Goal: Task Accomplishment & Management: Manage account settings

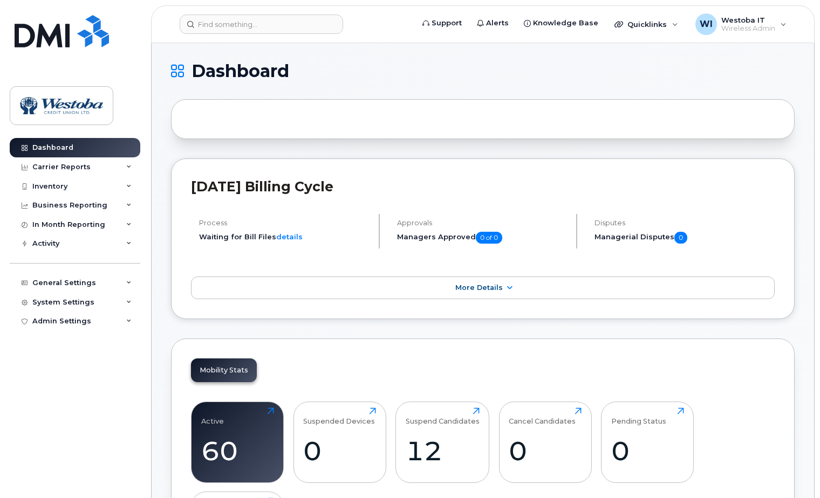
scroll to position [144, 0]
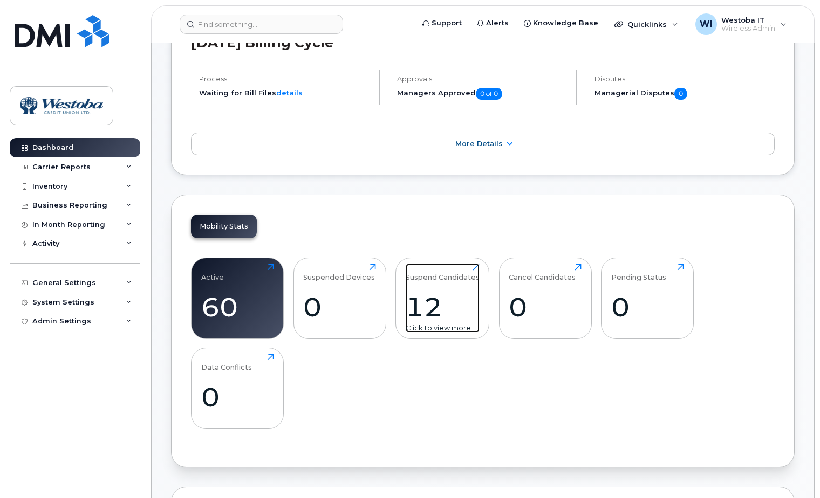
click at [410, 283] on div "Suspend Candidates 12 Click to view more" at bounding box center [443, 298] width 74 height 69
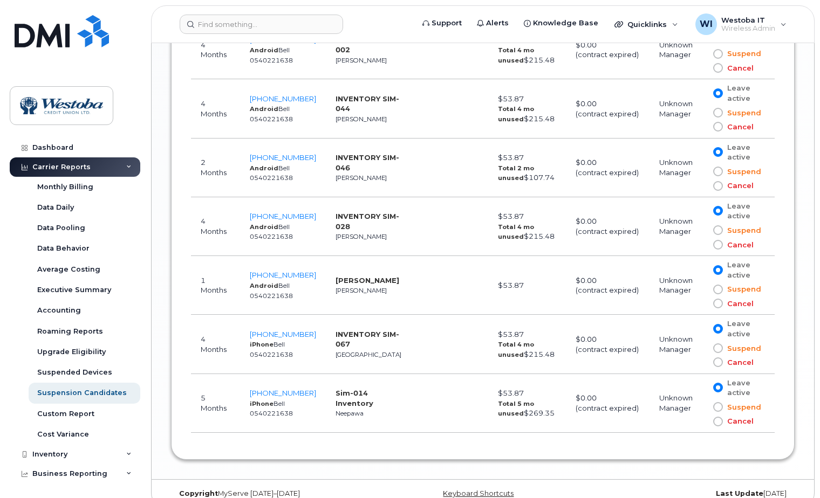
scroll to position [1036, 0]
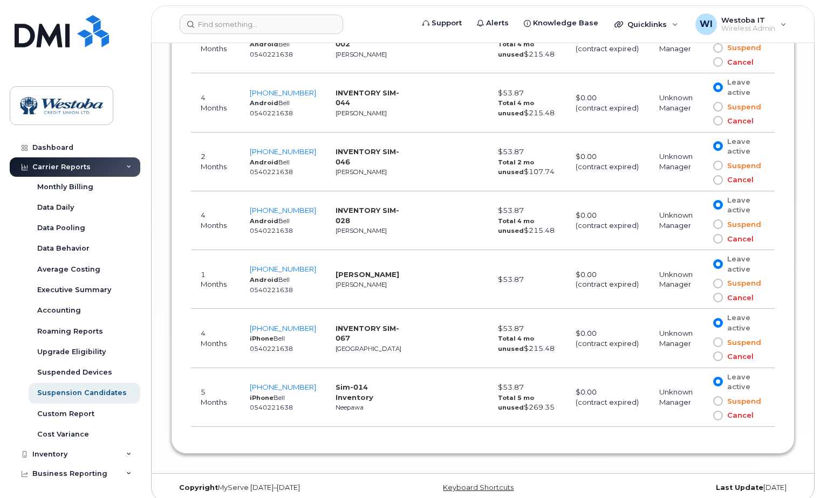
click at [716, 397] on span at bounding box center [718, 402] width 10 height 10
click at [702, 401] on input "Suspend" at bounding box center [702, 401] width 0 height 0
click at [716, 338] on span at bounding box center [718, 343] width 10 height 10
click at [702, 343] on input "Suspend" at bounding box center [702, 343] width 0 height 0
click at [716, 279] on span at bounding box center [718, 284] width 10 height 10
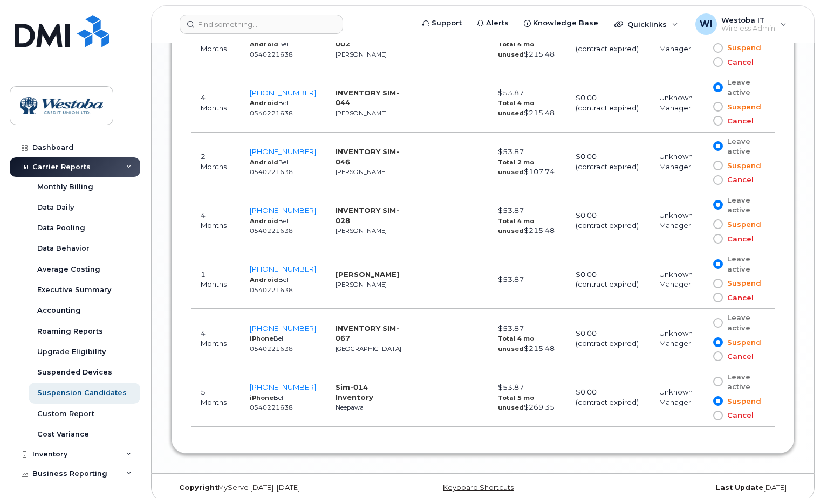
click at [702, 284] on input "Suspend" at bounding box center [702, 284] width 0 height 0
click at [717, 220] on span at bounding box center [718, 225] width 10 height 10
click at [702, 224] on input "Suspend" at bounding box center [702, 224] width 0 height 0
click at [720, 161] on span at bounding box center [718, 166] width 10 height 10
click at [702, 166] on input "Suspend" at bounding box center [702, 166] width 0 height 0
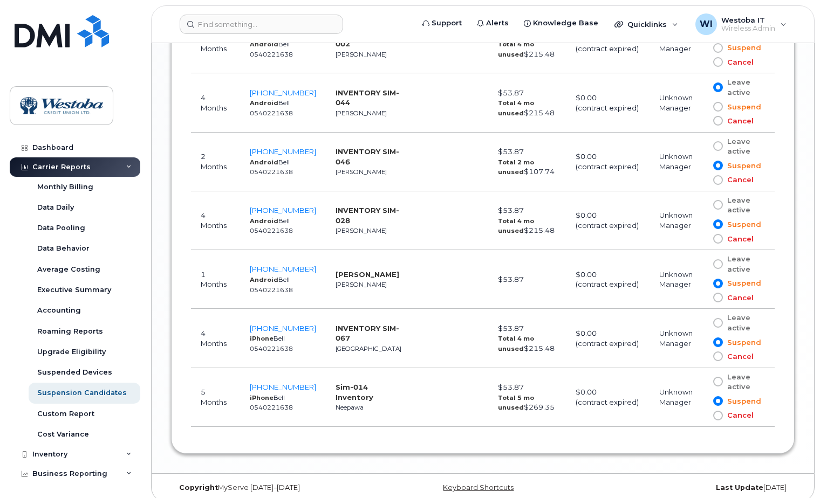
scroll to position [892, 0]
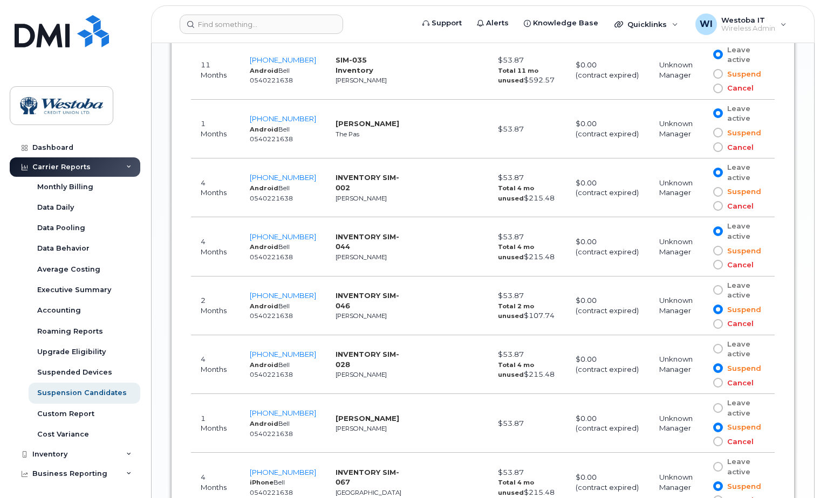
click at [716, 246] on span at bounding box center [718, 251] width 10 height 10
click at [702, 251] on input "Suspend" at bounding box center [702, 251] width 0 height 0
click at [717, 187] on span at bounding box center [718, 192] width 10 height 10
click at [702, 192] on input "Suspend" at bounding box center [702, 192] width 0 height 0
click at [720, 128] on span at bounding box center [718, 133] width 10 height 10
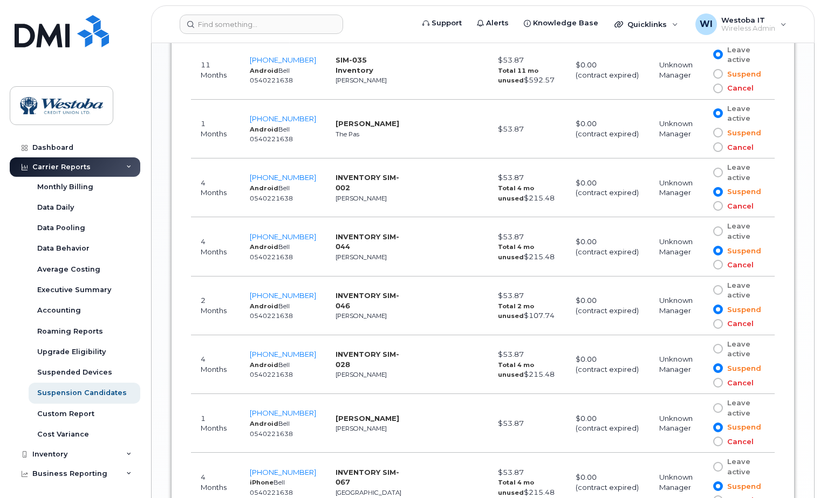
click at [702, 133] on input "Suspend" at bounding box center [702, 133] width 0 height 0
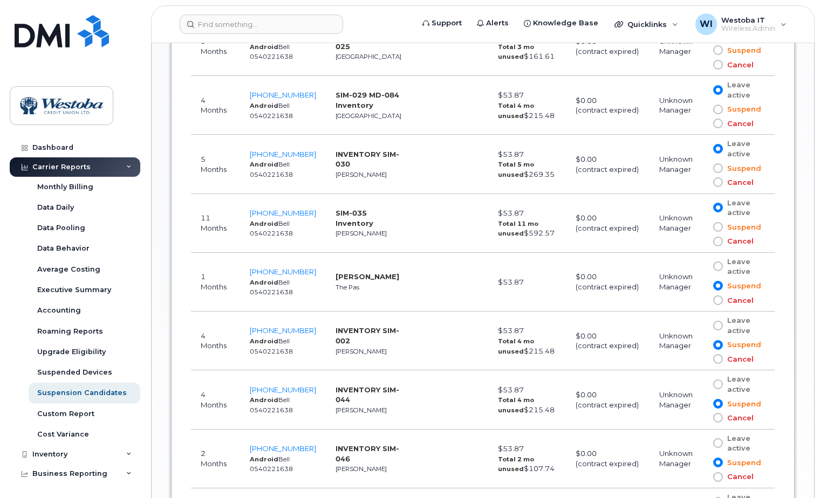
scroll to position [748, 0]
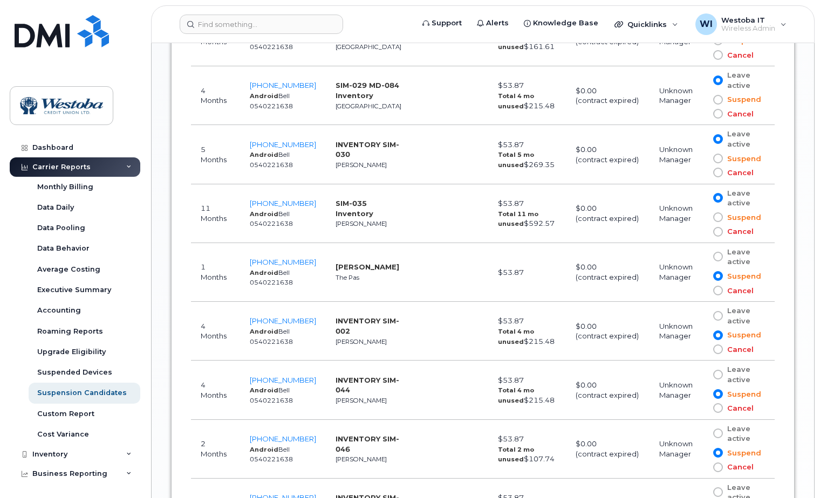
click at [716, 213] on span at bounding box center [718, 218] width 10 height 10
click at [702, 217] on input "Suspend" at bounding box center [702, 217] width 0 height 0
click at [720, 154] on span at bounding box center [718, 159] width 10 height 10
click at [702, 159] on input "Suspend" at bounding box center [702, 159] width 0 height 0
click at [720, 95] on span at bounding box center [718, 100] width 10 height 10
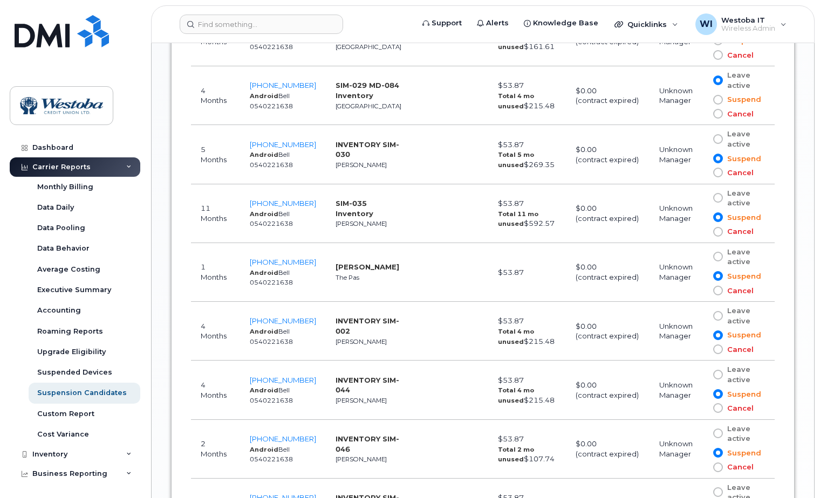
click at [702, 100] on input "Suspend" at bounding box center [702, 100] width 0 height 0
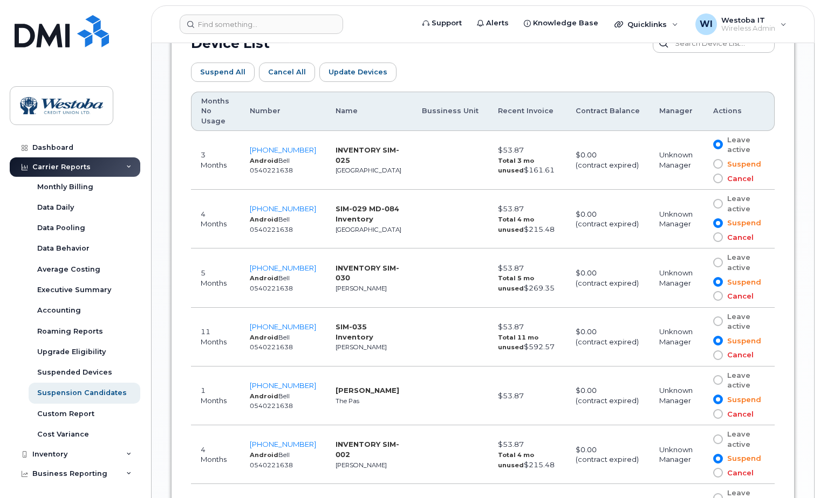
scroll to position [604, 0]
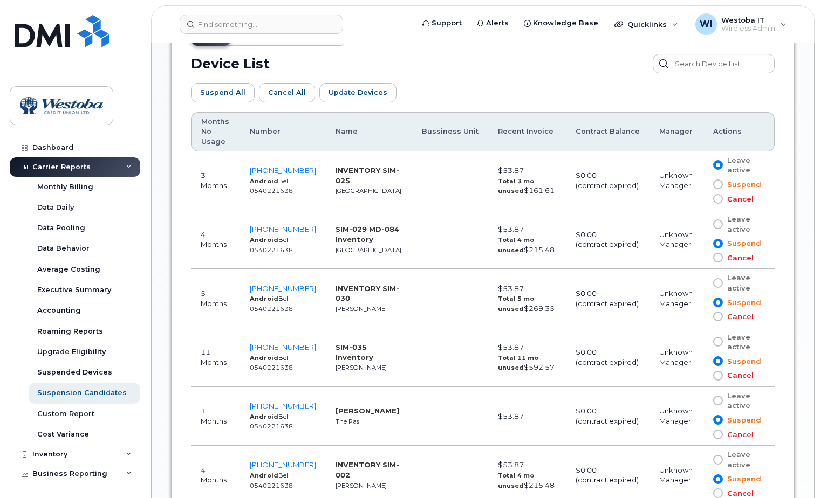
click at [720, 180] on span at bounding box center [718, 185] width 10 height 10
click at [702, 184] on input "Suspend" at bounding box center [702, 184] width 0 height 0
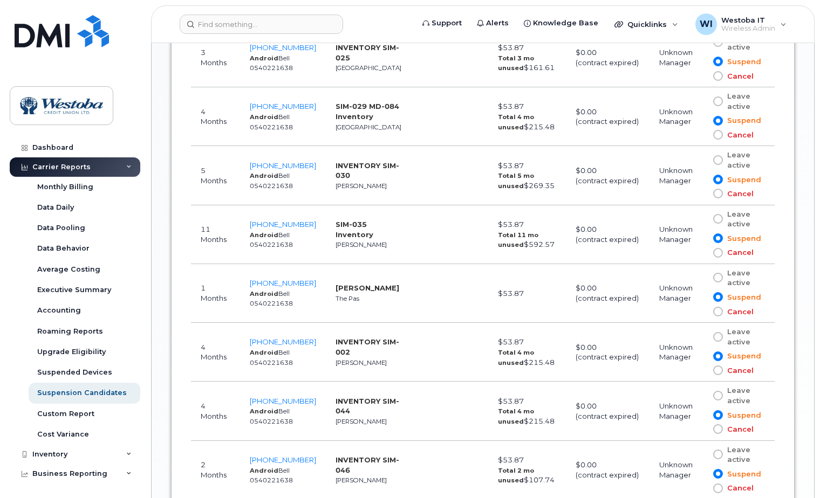
scroll to position [748, 0]
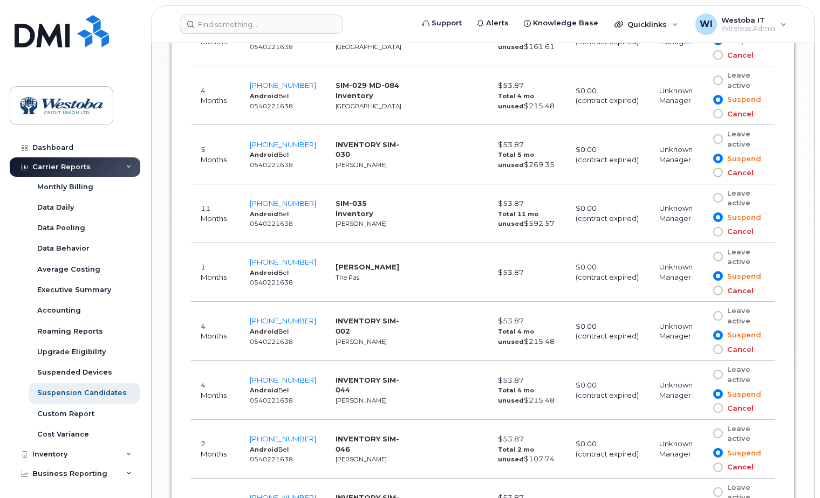
click at [715, 252] on span at bounding box center [718, 257] width 10 height 10
click at [702, 257] on input "Leave active" at bounding box center [702, 257] width 0 height 0
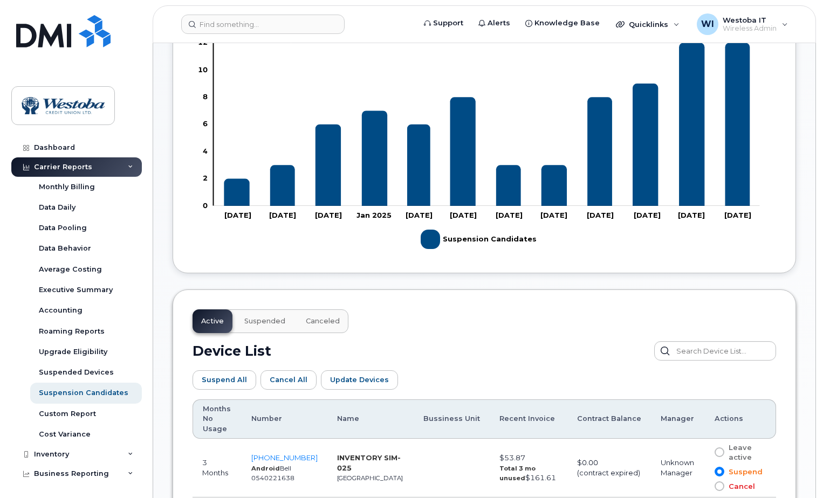
scroll to position [460, 0]
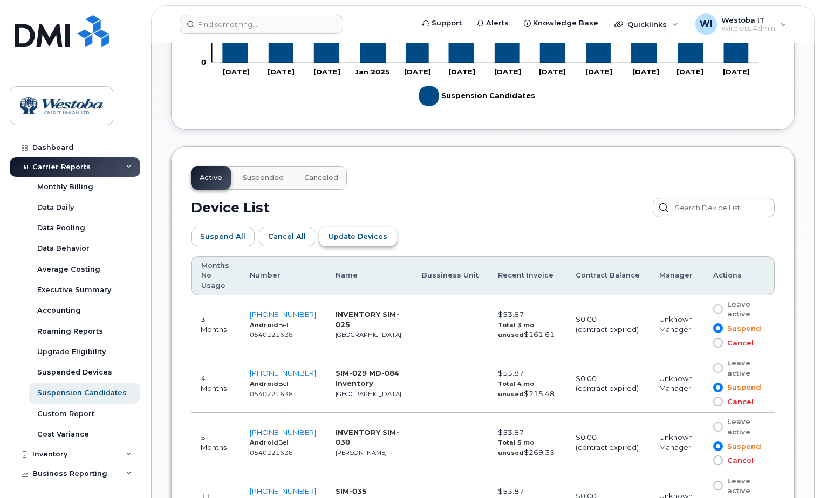
click at [351, 241] on span "Update Devices" at bounding box center [358, 236] width 59 height 10
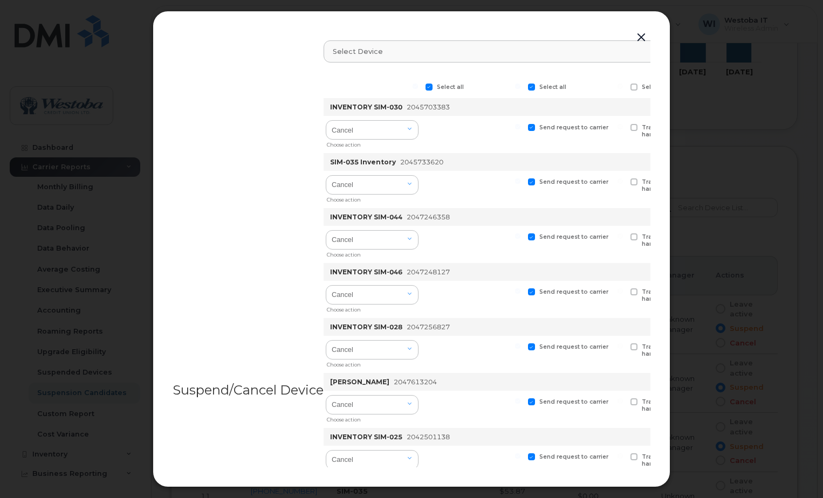
scroll to position [3, 0]
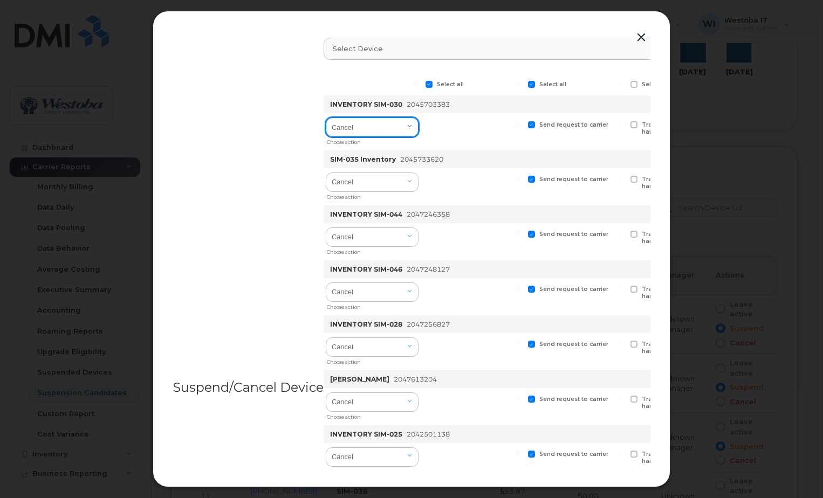
click at [400, 129] on select "Cancel Suspend - Extend Suspension Suspend - Reduced Rate Suspend - Full Rate S…" at bounding box center [372, 127] width 93 height 19
select select "[object Object]"
click at [327, 118] on select "Cancel Suspend - Extend Suspension Suspend - Reduced Rate Suspend - Full Rate S…" at bounding box center [372, 127] width 93 height 19
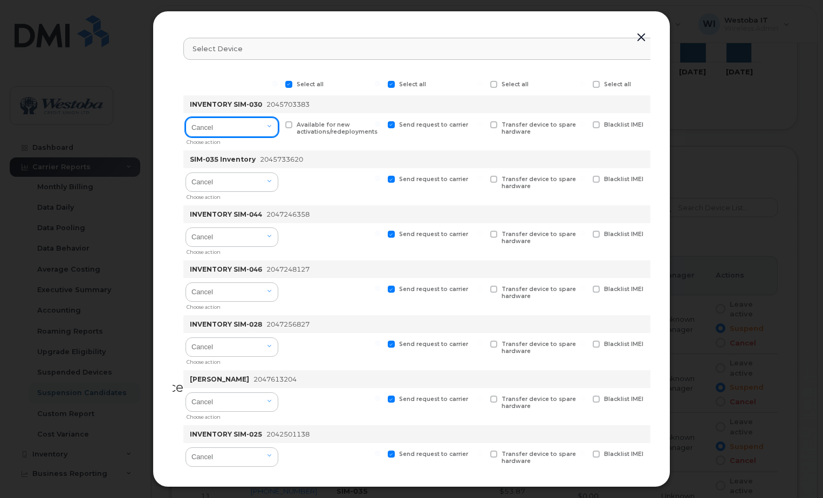
scroll to position [3, 132]
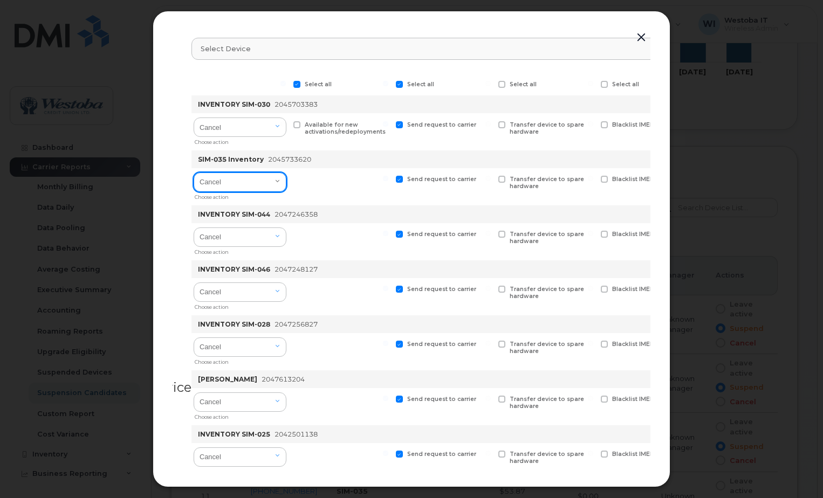
click at [271, 189] on select "Cancel Suspend - Extend Suspension Suspend - Reduced Rate Suspend - Full Rate S…" at bounding box center [240, 182] width 93 height 19
select select "[object Object]"
click at [195, 173] on select "Cancel Suspend - Extend Suspension Suspend - Reduced Rate Suspend - Full Rate S…" at bounding box center [240, 182] width 93 height 19
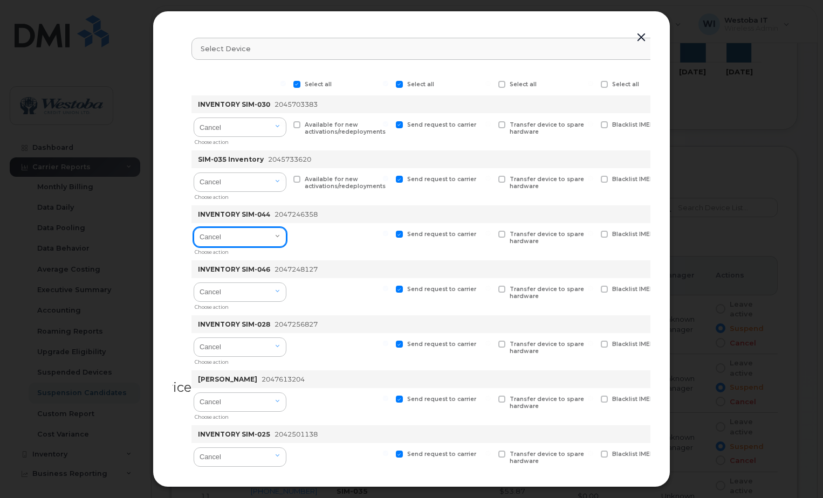
click at [258, 235] on select "Cancel Suspend - Extend Suspension Suspend - Reduced Rate Suspend - Full Rate S…" at bounding box center [240, 237] width 93 height 19
select select "[object Object]"
click at [195, 228] on select "Cancel Suspend - Extend Suspension Suspend - Reduced Rate Suspend - Full Rate S…" at bounding box center [240, 237] width 93 height 19
click at [300, 234] on span at bounding box center [296, 234] width 7 height 7
click at [286, 234] on input "Available for new activations/redeployments" at bounding box center [283, 233] width 5 height 5
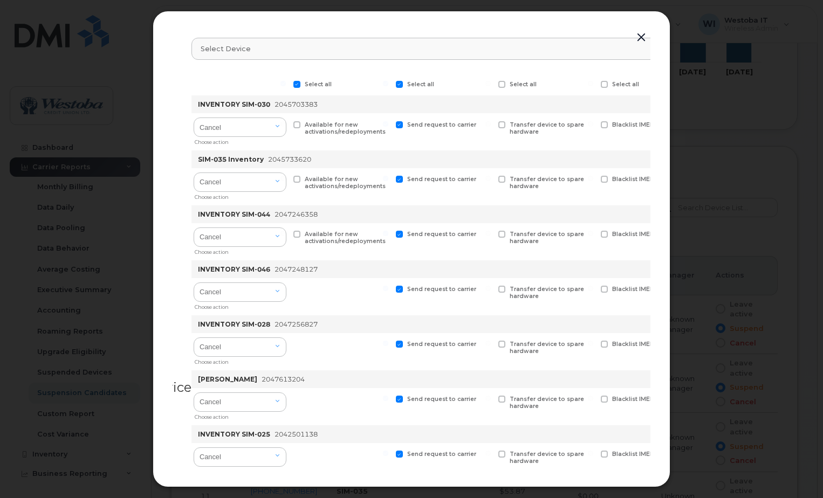
checkbox input "true"
click at [299, 181] on span at bounding box center [296, 179] width 7 height 7
click at [286, 181] on input "Available for new activations/redeployments" at bounding box center [283, 178] width 5 height 5
checkbox input "true"
click at [298, 126] on span at bounding box center [296, 124] width 7 height 7
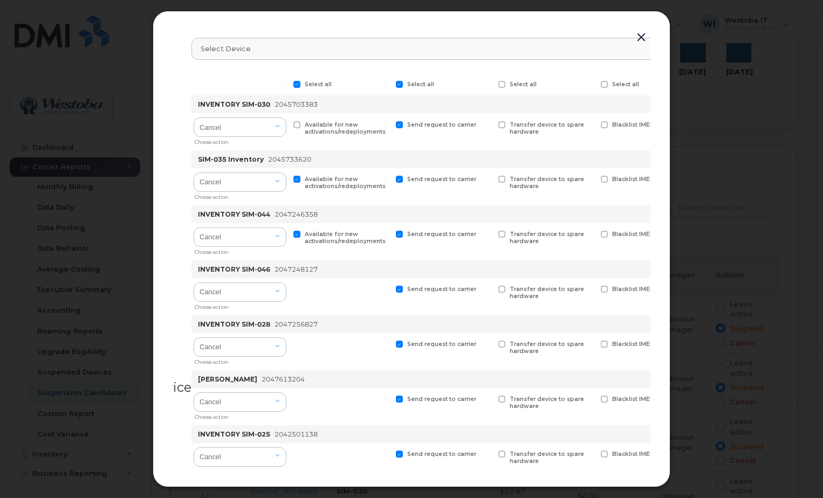
click at [286, 126] on input "Available for new activations/redeployments" at bounding box center [283, 123] width 5 height 5
checkbox input "true"
click at [276, 285] on select "Cancel Suspend - Extend Suspension Suspend - Reduced Rate Suspend - Full Rate S…" at bounding box center [240, 292] width 93 height 19
select select "[object Object]"
click at [195, 283] on select "Cancel Suspend - Extend Suspension Suspend - Reduced Rate Suspend - Full Rate S…" at bounding box center [240, 292] width 93 height 19
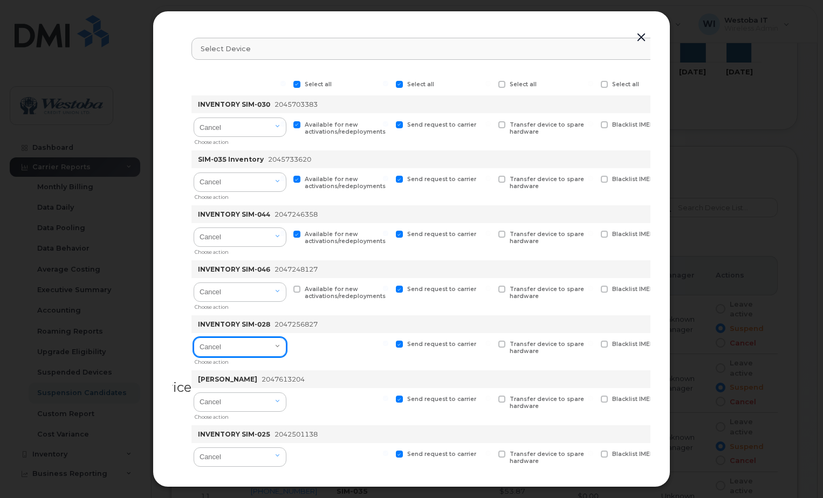
click at [276, 346] on select "Cancel Suspend - Extend Suspension Suspend - Reduced Rate Suspend - Full Rate S…" at bounding box center [240, 347] width 93 height 19
select select "[object Object]"
click at [195, 338] on select "Cancel Suspend - Extend Suspension Suspend - Reduced Rate Suspend - Full Rate S…" at bounding box center [240, 347] width 93 height 19
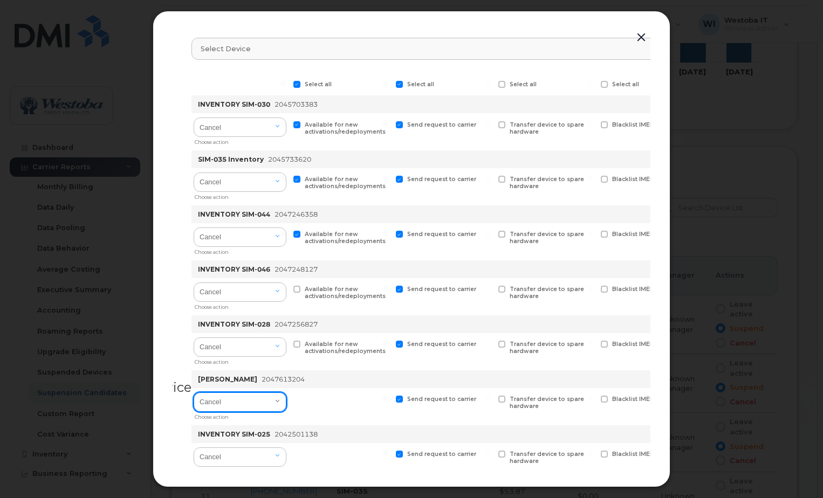
click at [259, 400] on select "Cancel Suspend - Extend Suspension Suspend - Reduced Rate Suspend - Full Rate S…" at bounding box center [240, 402] width 93 height 19
select select "[object Object]"
click at [195, 393] on select "Cancel Suspend - Extend Suspension Suspend - Reduced Rate Suspend - Full Rate S…" at bounding box center [240, 402] width 93 height 19
click at [241, 446] on div "Cancel Suspend - Extend Suspension Suspend - Reduced Rate Suspend - Full Rate S…" at bounding box center [240, 461] width 97 height 37
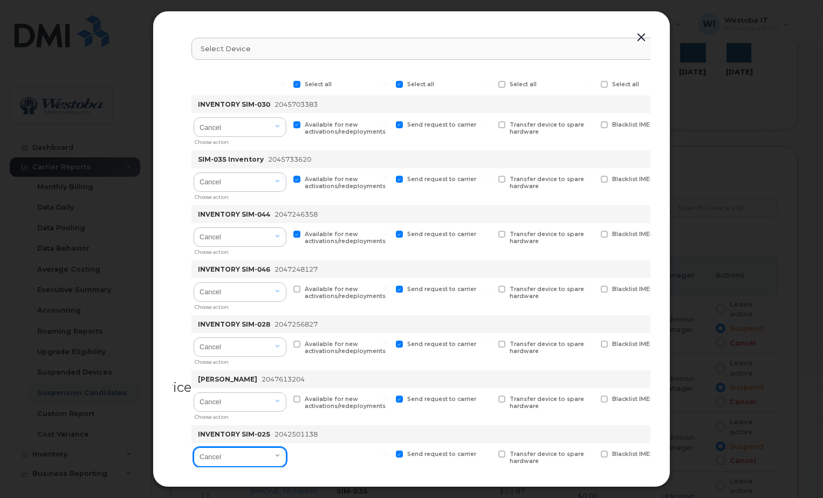
drag, startPoint x: 241, startPoint y: 450, endPoint x: 247, endPoint y: 453, distance: 7.0
click at [241, 451] on select "Cancel Suspend - Extend Suspension Suspend - Reduced Rate Suspend - Full Rate S…" at bounding box center [240, 457] width 93 height 19
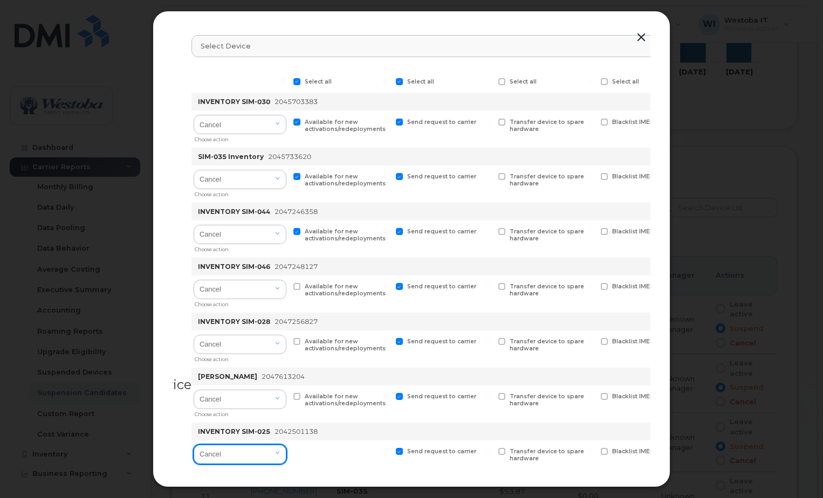
select select "[object Object]"
click at [195, 445] on select "Cancel Suspend - Extend Suspension Suspend - Reduced Rate Suspend - Full Rate S…" at bounding box center [240, 454] width 93 height 19
click at [297, 453] on span at bounding box center [296, 451] width 7 height 7
click at [286, 453] on input "Available for new activations/redeployments" at bounding box center [283, 450] width 5 height 5
checkbox input "true"
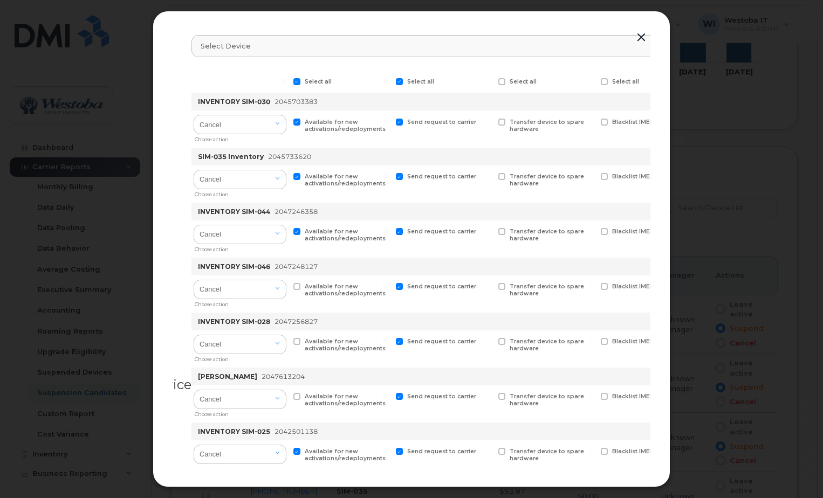
click at [298, 397] on span at bounding box center [296, 396] width 7 height 7
click at [286, 397] on input "Available for new activations/redeployments" at bounding box center [283, 395] width 5 height 5
checkbox input "true"
click at [298, 346] on label "Available for new activations/redeployments" at bounding box center [340, 345] width 95 height 14
click at [286, 344] on input "Available for new activations/redeployments" at bounding box center [283, 340] width 5 height 5
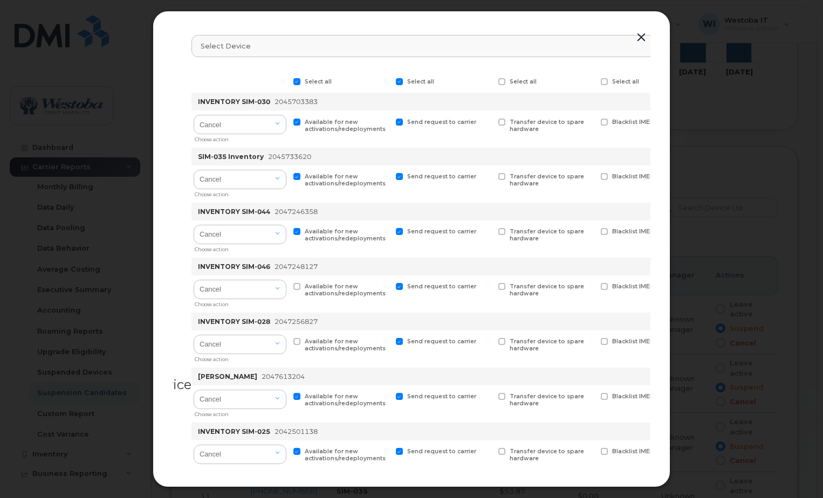
checkbox input "true"
click at [299, 287] on span at bounding box center [296, 286] width 7 height 7
click at [286, 287] on input "Available for new activations/redeployments" at bounding box center [283, 285] width 5 height 5
checkbox input "true"
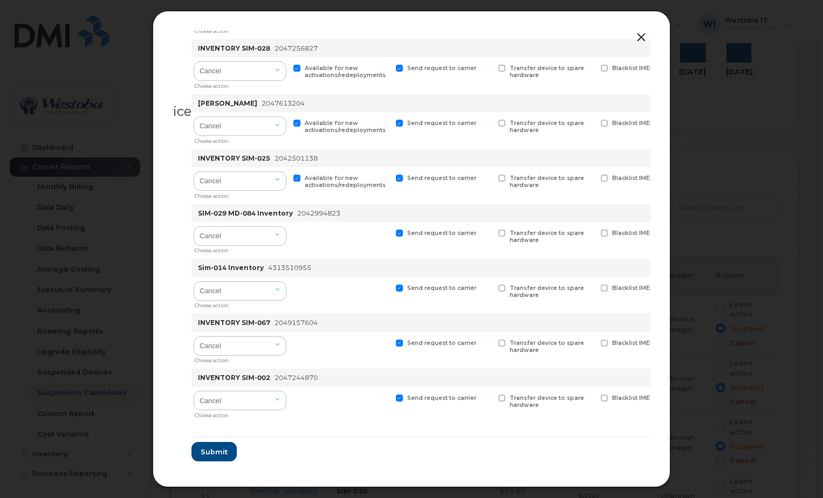
scroll to position [286, 132]
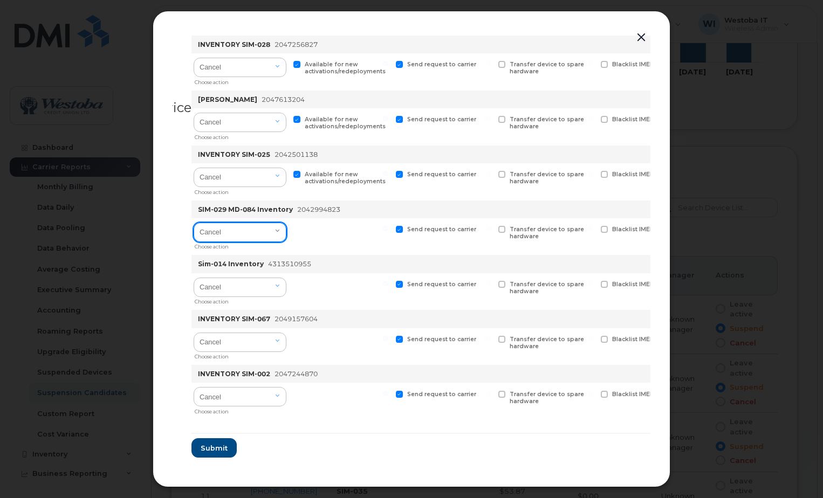
click at [286, 234] on select "Cancel Suspend - Extend Suspension Suspend - Reduced Rate Suspend - Full Rate S…" at bounding box center [240, 232] width 93 height 19
select select "[object Object]"
click at [195, 223] on select "Cancel Suspend - Extend Suspension Suspend - Reduced Rate Suspend - Full Rate S…" at bounding box center [240, 232] width 93 height 19
click at [303, 226] on label "Available for new activations/redeployments" at bounding box center [340, 233] width 95 height 14
click at [286, 226] on input "Available for new activations/redeployments" at bounding box center [283, 228] width 5 height 5
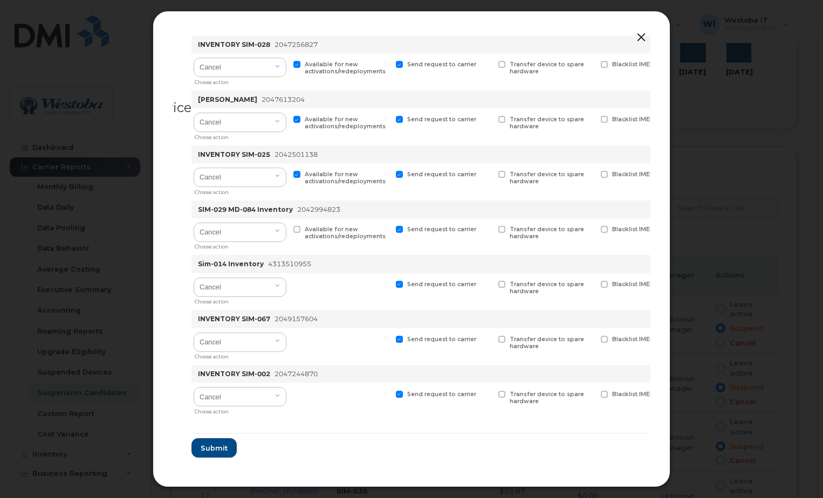
checkbox input "true"
click at [281, 281] on select "Cancel Suspend - Extend Suspension Suspend - Reduced Rate Suspend - Full Rate S…" at bounding box center [240, 287] width 93 height 19
select select "[object Object]"
click at [195, 278] on select "Cancel Suspend - Extend Suspension Suspend - Reduced Rate Suspend - Full Rate S…" at bounding box center [240, 287] width 93 height 19
click at [299, 282] on span at bounding box center [296, 284] width 7 height 7
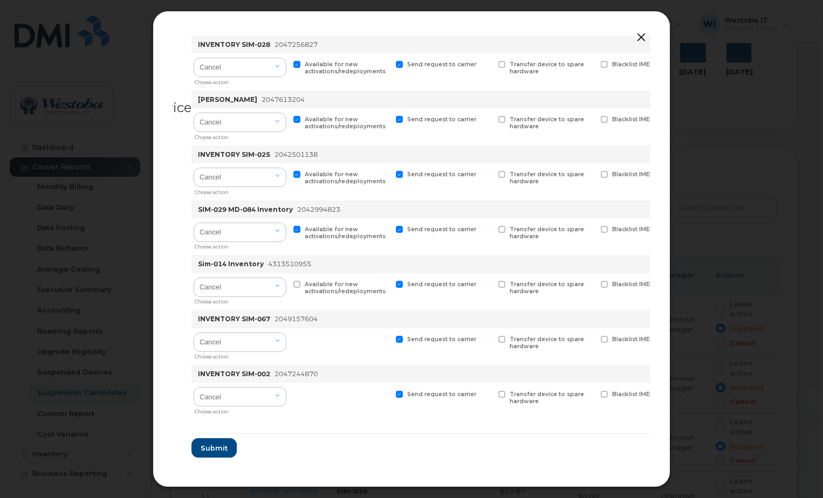
click at [286, 282] on input "Available for new activations/redeployments" at bounding box center [283, 283] width 5 height 5
checkbox input "true"
click at [279, 344] on select "Cancel Suspend - Extend Suspension Suspend - Reduced Rate Suspend - Full Rate S…" at bounding box center [240, 342] width 93 height 19
select select "[object Object]"
click at [195, 333] on select "Cancel Suspend - Extend Suspension Suspend - Reduced Rate Suspend - Full Rate S…" at bounding box center [240, 342] width 93 height 19
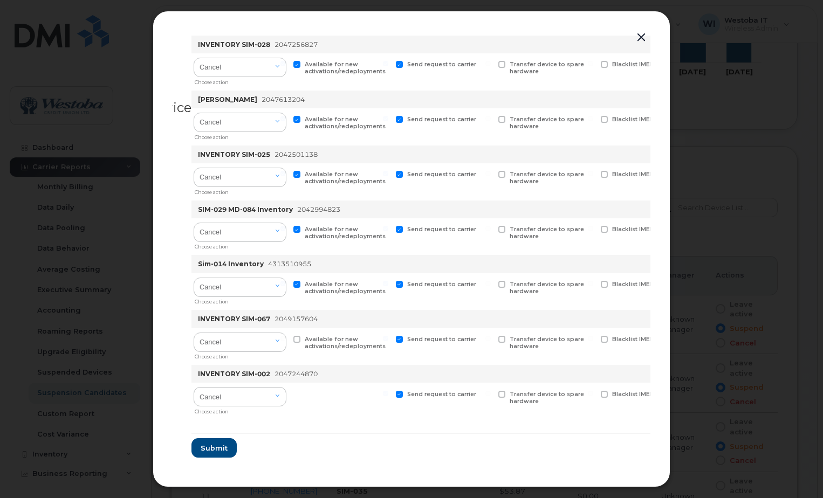
click at [297, 336] on span at bounding box center [296, 339] width 7 height 7
click at [286, 336] on input "Available for new activations/redeployments" at bounding box center [283, 338] width 5 height 5
checkbox input "true"
click at [275, 392] on select "Cancel Suspend - Extend Suspension Suspend - Reduced Rate Suspend - Full Rate S…" at bounding box center [240, 396] width 93 height 19
select select "[object Object]"
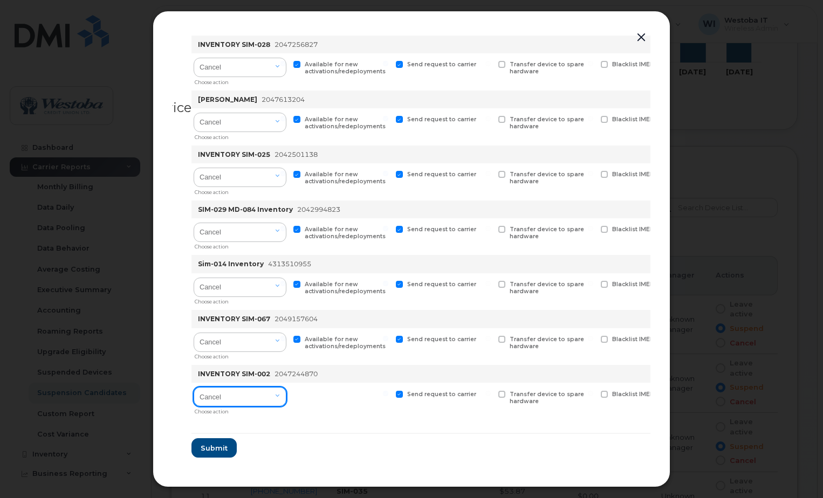
click at [195, 387] on select "Cancel Suspend - Extend Suspension Suspend - Reduced Rate Suspend - Full Rate S…" at bounding box center [240, 396] width 93 height 19
click at [299, 391] on span at bounding box center [296, 394] width 7 height 7
click at [286, 391] on input "Available for new activations/redeployments" at bounding box center [283, 393] width 5 height 5
checkbox input "true"
drag, startPoint x: 381, startPoint y: 33, endPoint x: 393, endPoint y: 40, distance: 13.5
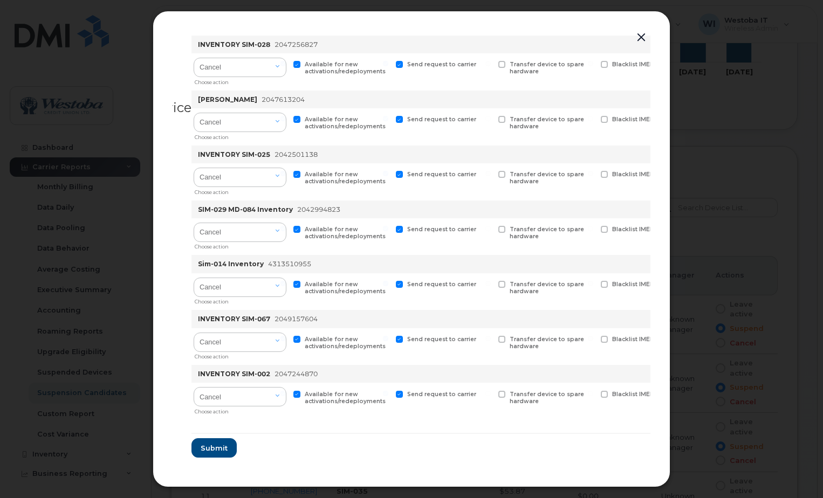
click at [393, 40] on div "INVENTORY SIM-028 2047256827" at bounding box center [480, 45] width 569 height 18
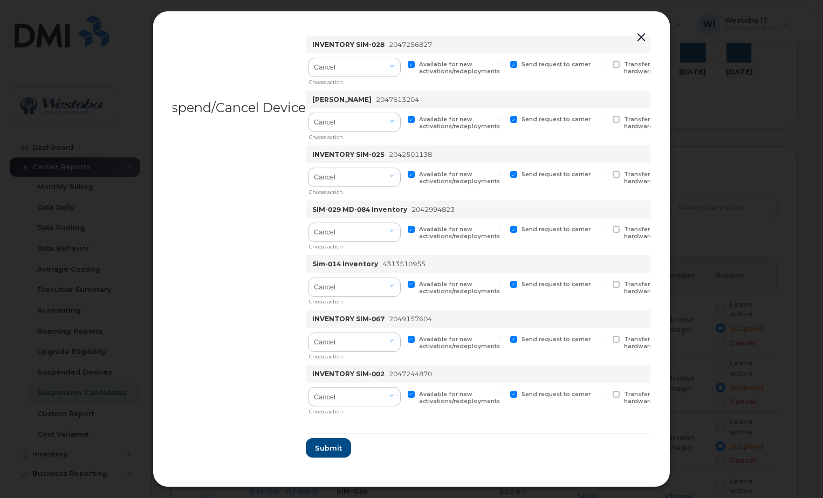
scroll to position [286, 16]
click at [327, 448] on span "Submit" at bounding box center [329, 448] width 27 height 10
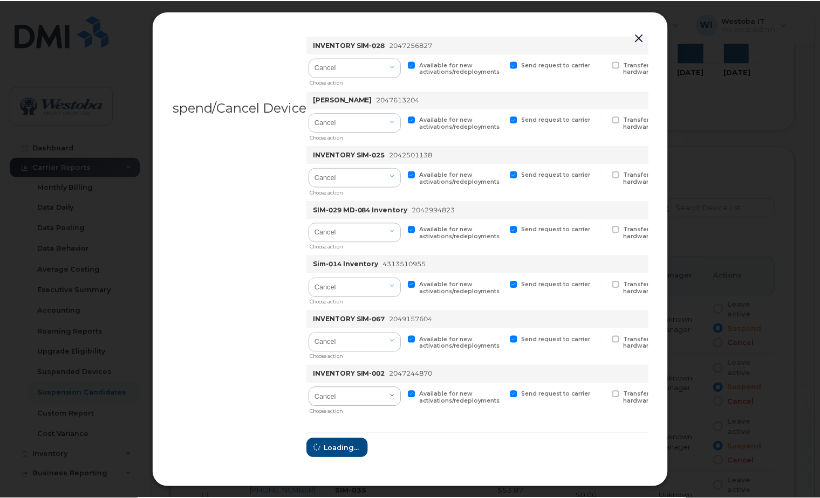
scroll to position [0, 0]
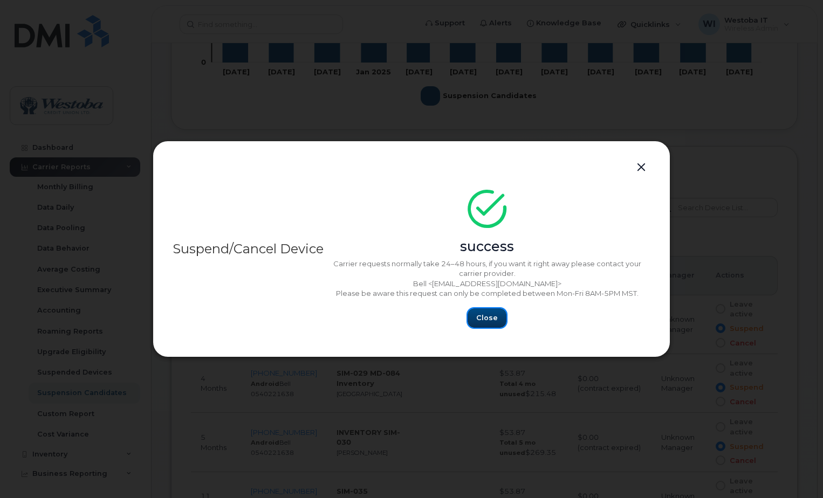
click at [474, 324] on button "Close" at bounding box center [487, 318] width 39 height 19
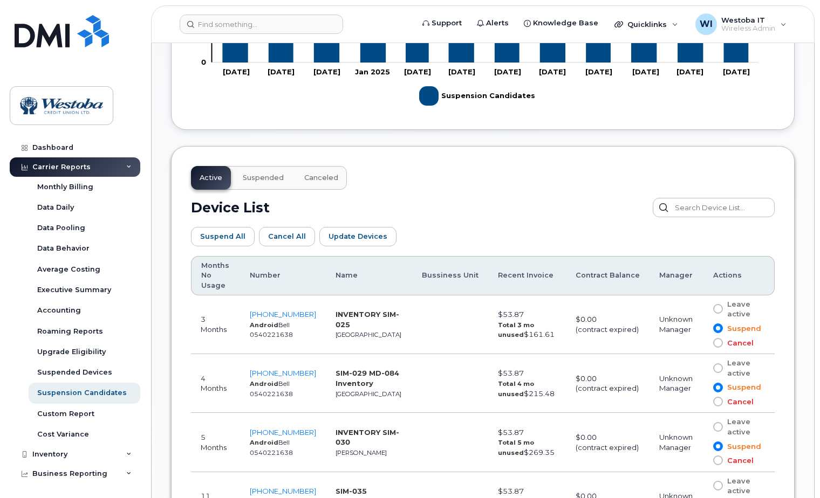
click at [469, 217] on div "Device List" at bounding box center [483, 207] width 584 height 19
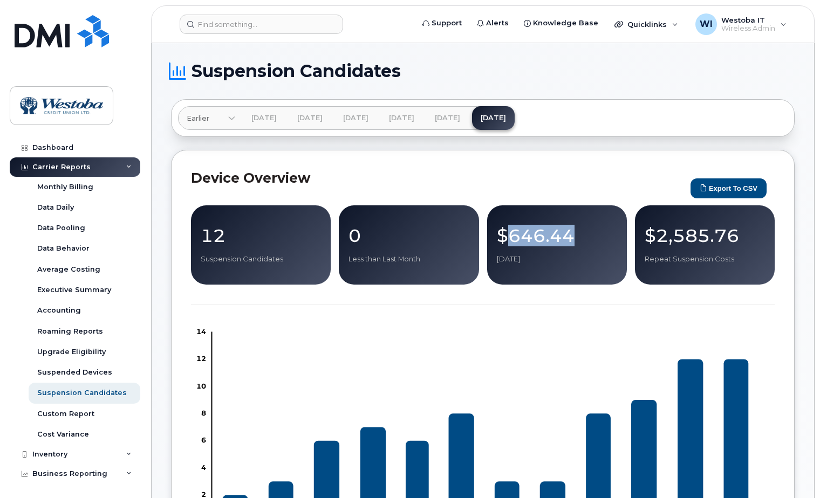
drag, startPoint x: 508, startPoint y: 239, endPoint x: 580, endPoint y: 239, distance: 72.8
click at [580, 239] on p "$646.44" at bounding box center [557, 235] width 120 height 19
drag, startPoint x: 580, startPoint y: 239, endPoint x: 541, endPoint y: 264, distance: 46.5
click at [541, 264] on p "[DATE]" at bounding box center [557, 260] width 120 height 10
drag, startPoint x: 541, startPoint y: 258, endPoint x: 501, endPoint y: 228, distance: 49.6
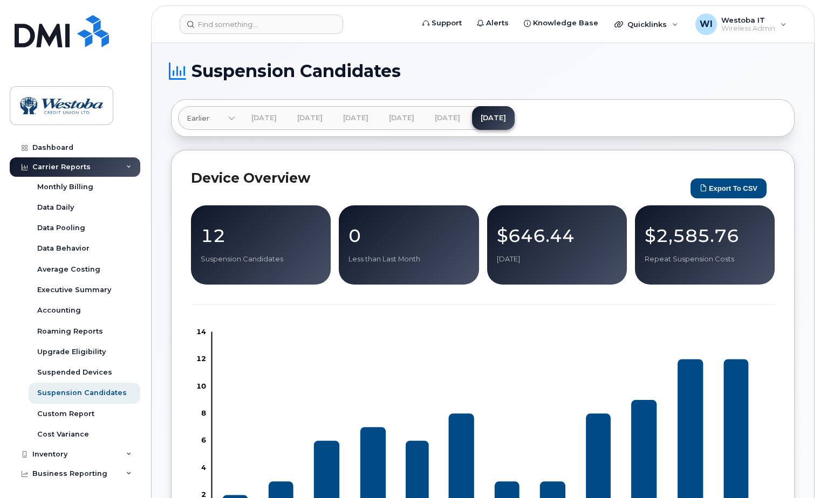
click at [501, 228] on div "$646.44 [DATE]" at bounding box center [557, 245] width 120 height 38
drag, startPoint x: 501, startPoint y: 228, endPoint x: 508, endPoint y: 229, distance: 7.1
click at [508, 229] on p "$646.44" at bounding box center [557, 235] width 120 height 19
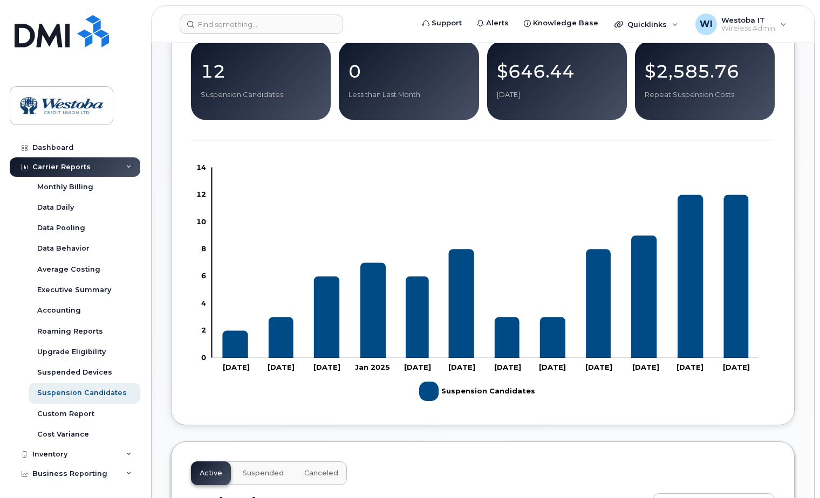
scroll to position [144, 0]
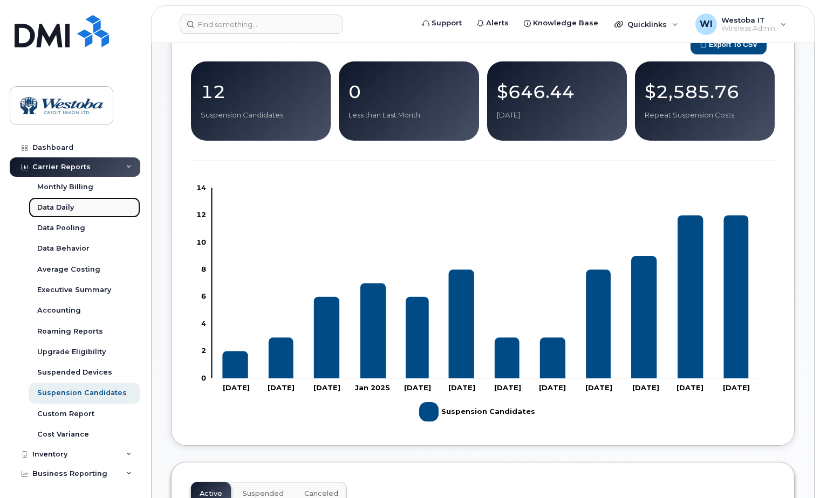
click at [59, 204] on div "Data Daily" at bounding box center [55, 208] width 37 height 10
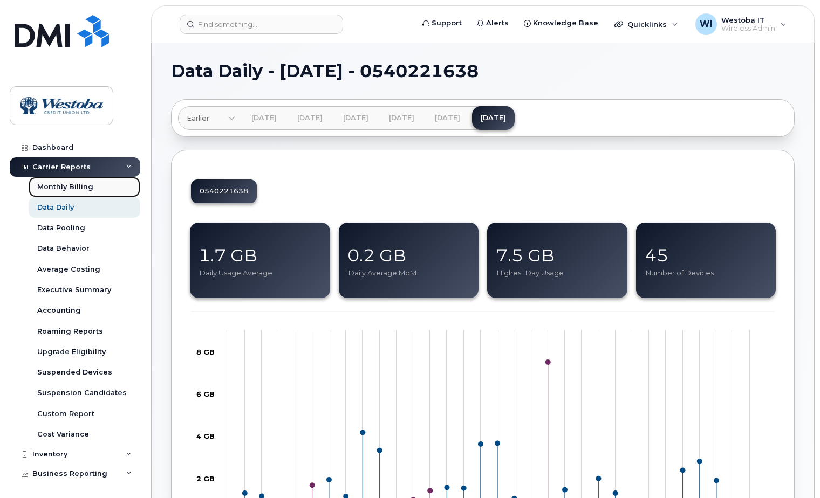
click at [72, 188] on div "Monthly Billing" at bounding box center [65, 187] width 56 height 10
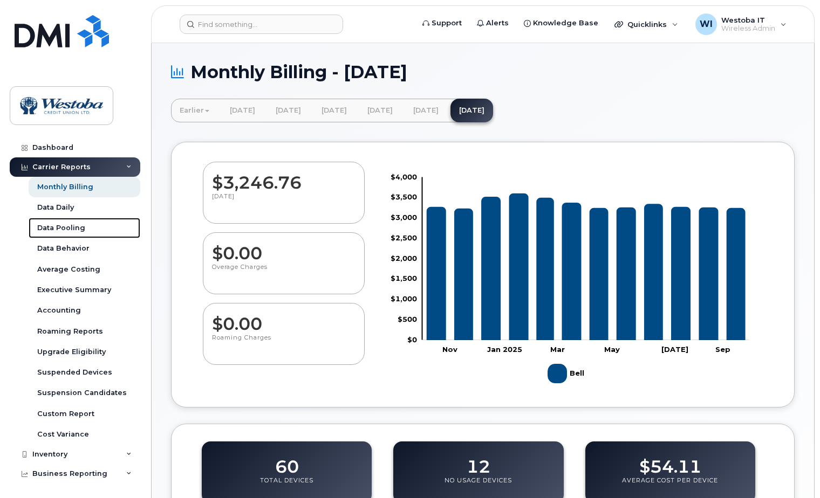
click at [60, 232] on div "Data Pooling" at bounding box center [61, 228] width 48 height 10
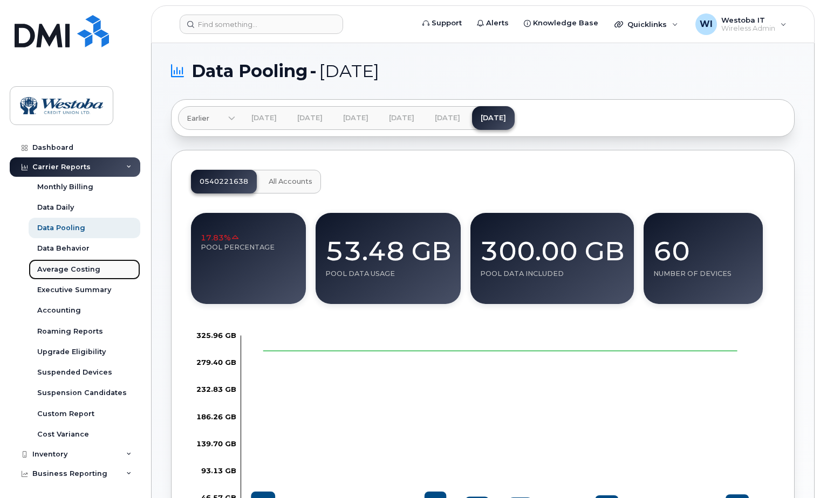
click at [43, 269] on div "Average Costing" at bounding box center [68, 270] width 63 height 10
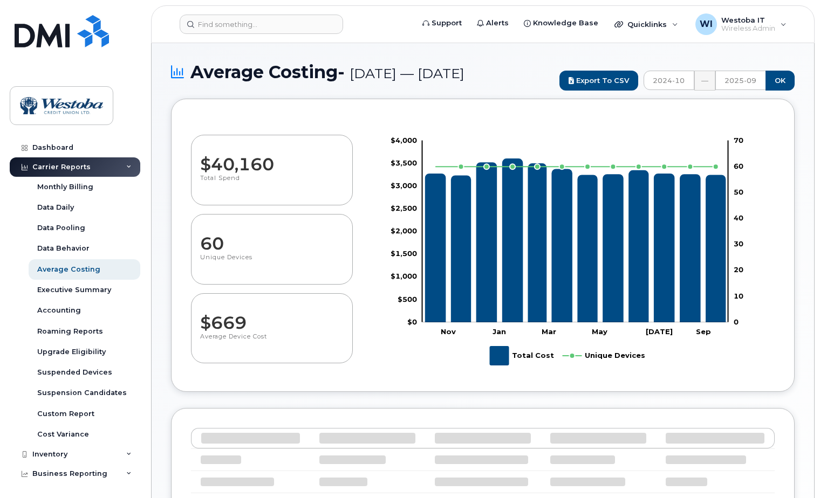
select select "100"
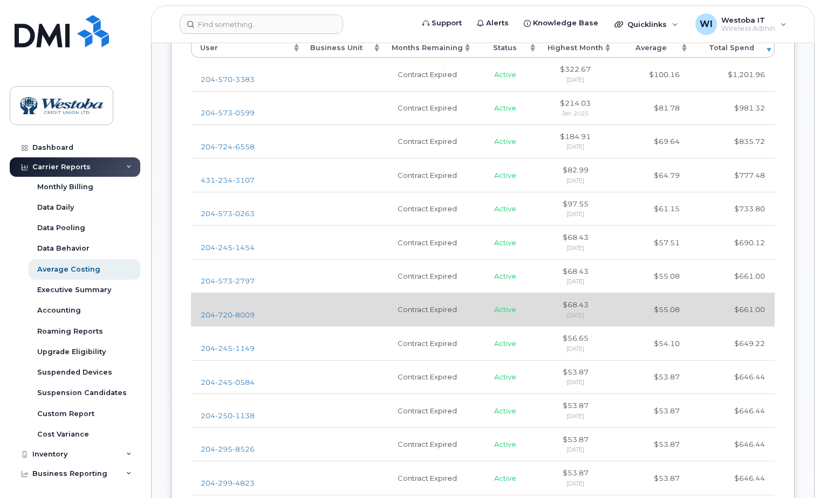
scroll to position [432, 0]
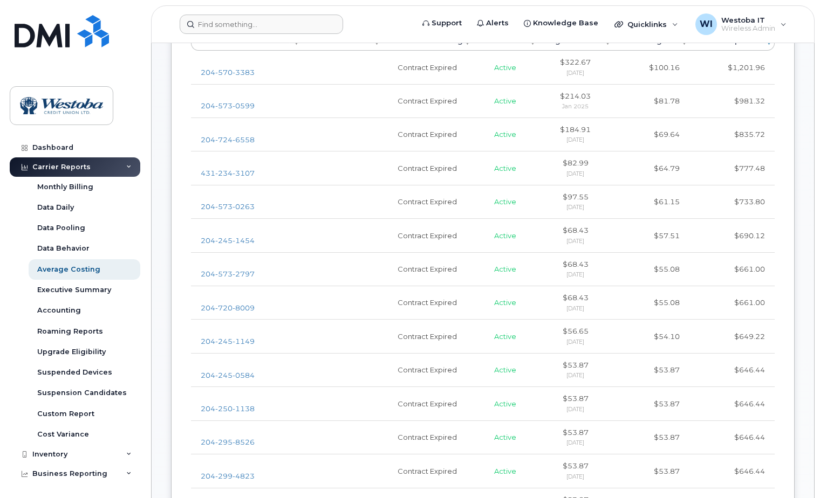
click at [354, 25] on form at bounding box center [293, 24] width 227 height 19
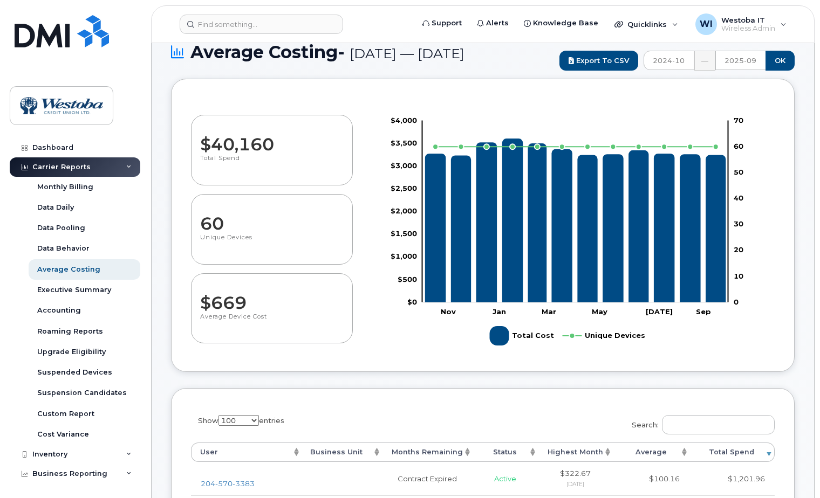
scroll to position [0, 0]
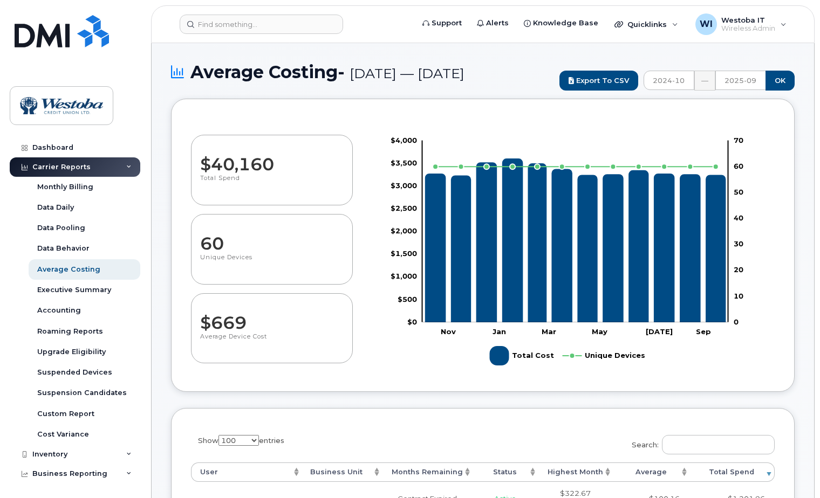
click at [345, 138] on div "$40,160 Total Spend 60 Unique Devices $669 Average Device Cost Zoom Out $1,000 …" at bounding box center [483, 246] width 584 height 254
drag, startPoint x: 223, startPoint y: 183, endPoint x: 250, endPoint y: 185, distance: 26.5
click at [250, 174] on dd "$40,160" at bounding box center [271, 159] width 142 height 30
drag, startPoint x: 215, startPoint y: 348, endPoint x: 247, endPoint y: 347, distance: 31.8
click at [247, 333] on dd "$669" at bounding box center [271, 318] width 143 height 30
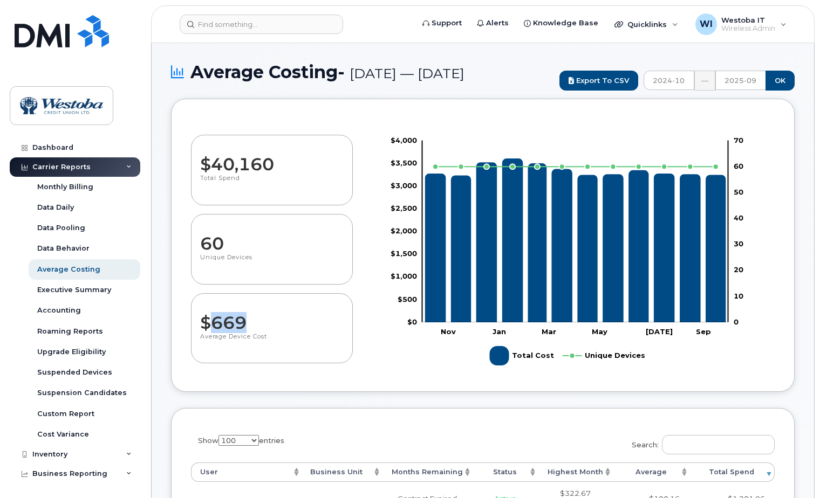
click at [247, 333] on dd "$669" at bounding box center [271, 318] width 143 height 30
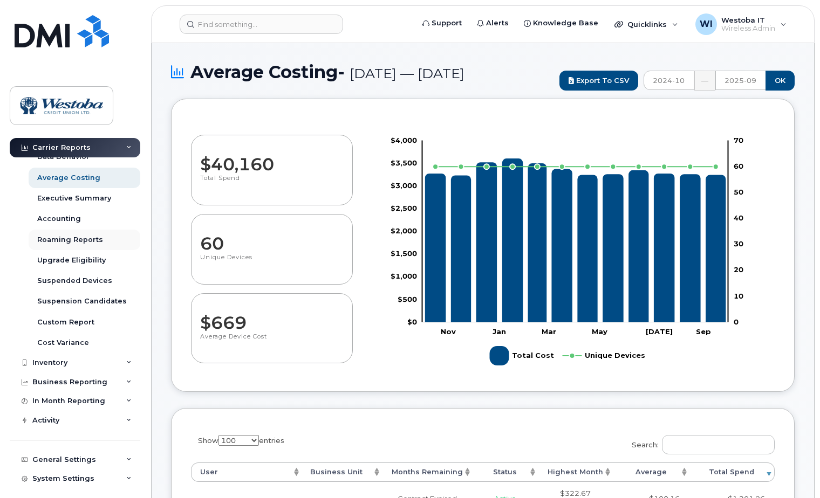
scroll to position [117, 0]
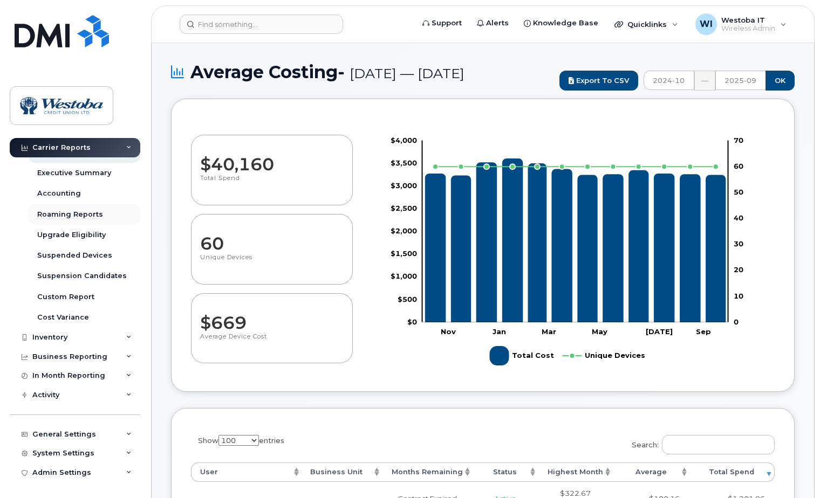
click at [70, 341] on div "Inventory" at bounding box center [75, 337] width 131 height 19
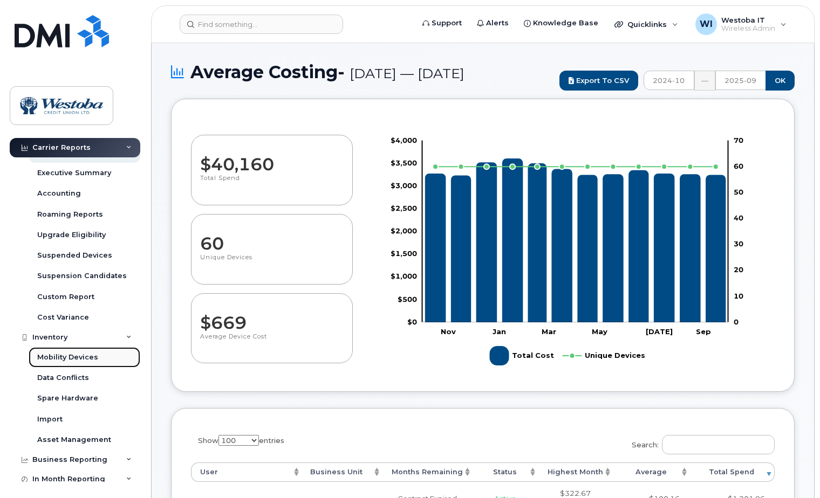
click at [71, 356] on div "Mobility Devices" at bounding box center [67, 358] width 61 height 10
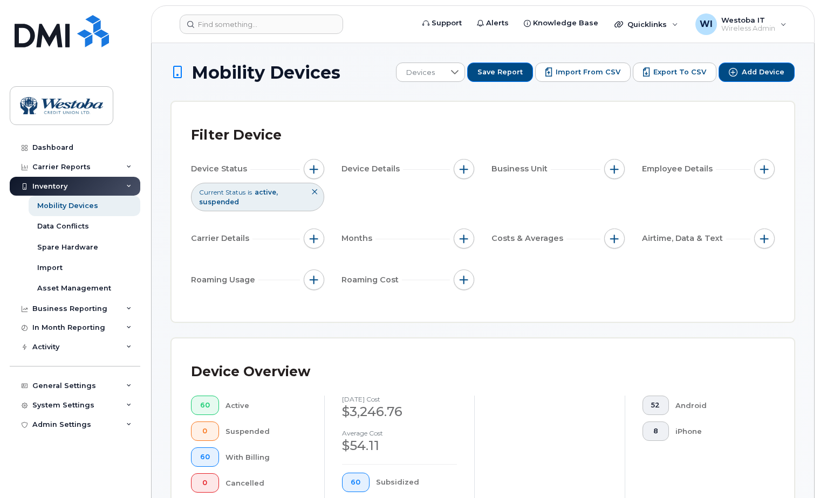
click at [638, 127] on div "Filter Device" at bounding box center [483, 135] width 584 height 28
click at [785, 32] on div "WI Westoba IT Wireless Admin" at bounding box center [741, 24] width 106 height 22
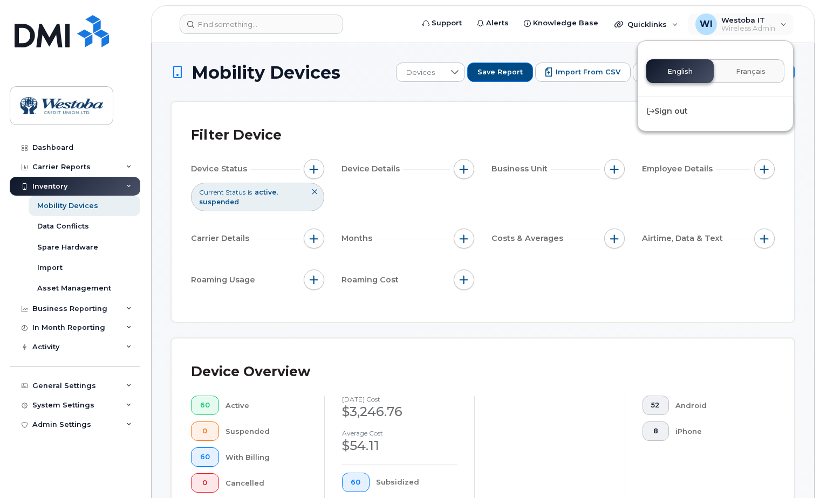
click at [612, 111] on div "Filter Device Device Status Current Status is active suspended Device Details B…" at bounding box center [483, 212] width 623 height 220
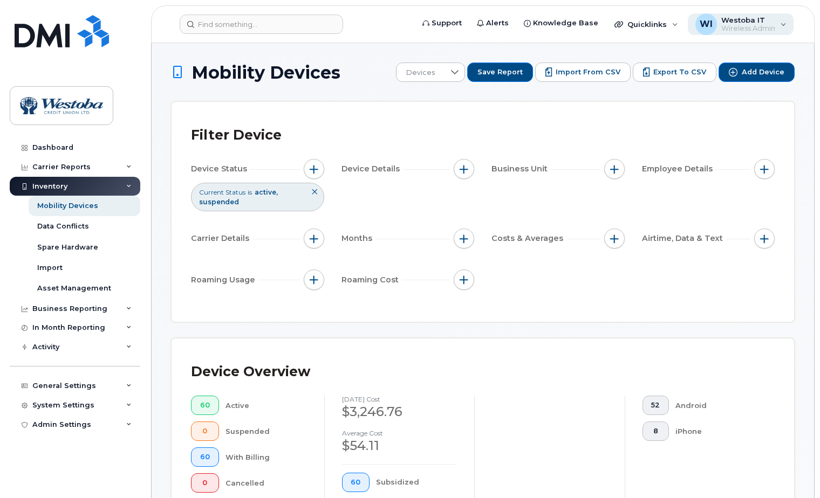
click at [741, 20] on span "Westoba IT" at bounding box center [748, 20] width 54 height 9
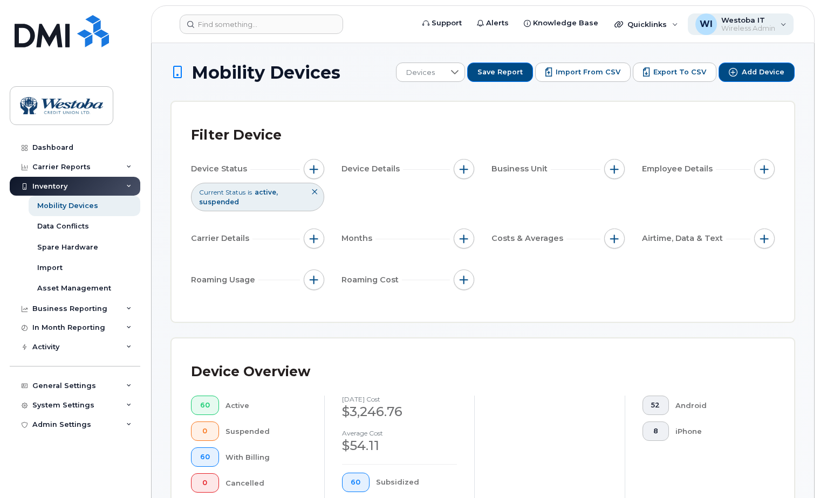
click at [760, 19] on span "Westoba IT" at bounding box center [748, 20] width 54 height 9
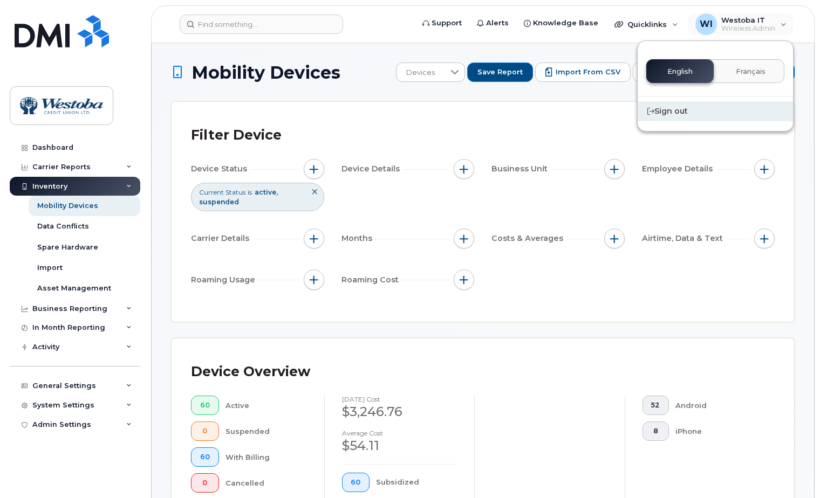
click at [673, 115] on div "Sign out" at bounding box center [715, 111] width 155 height 20
